Goal: Task Accomplishment & Management: Manage account settings

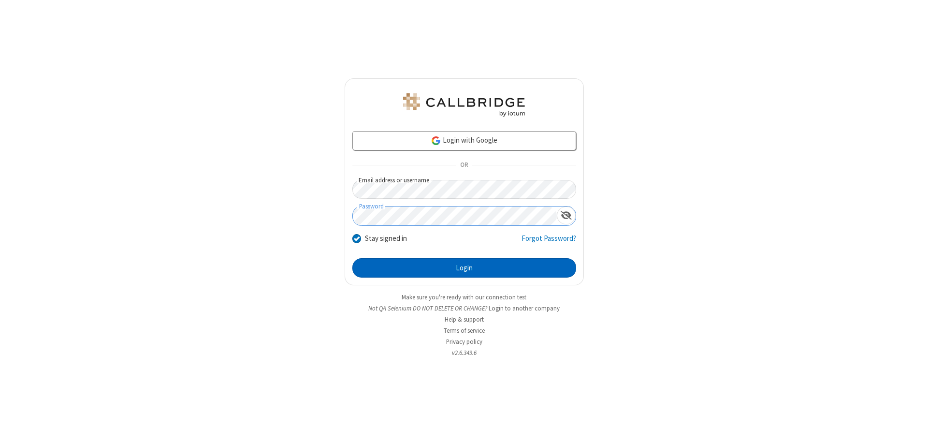
click at [464, 268] on button "Login" at bounding box center [465, 267] width 224 height 19
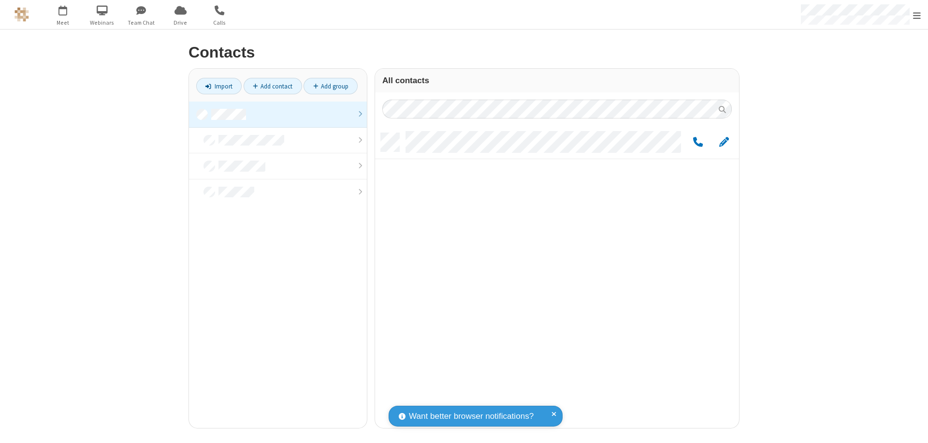
scroll to position [295, 357]
click at [278, 114] on link at bounding box center [278, 115] width 178 height 26
click at [724, 142] on span "Edit" at bounding box center [725, 142] width 10 height 12
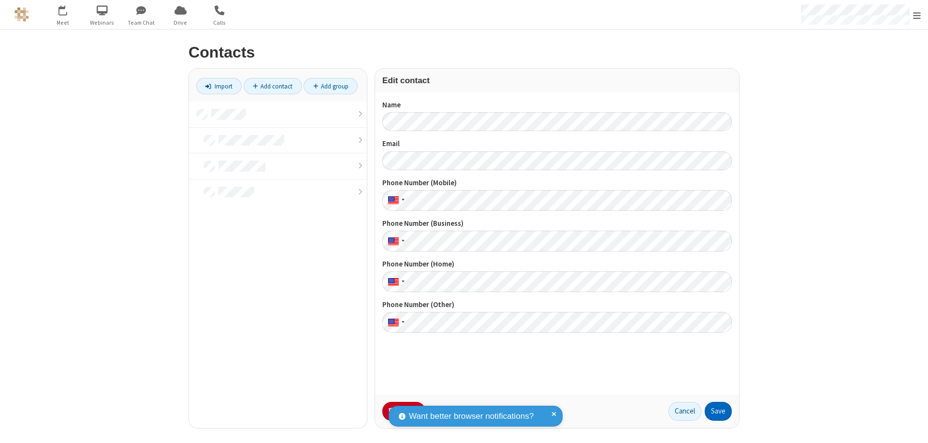
click at [719, 411] on button "Save" at bounding box center [718, 411] width 27 height 19
